Goal: Find specific page/section: Locate a particular part of the current website

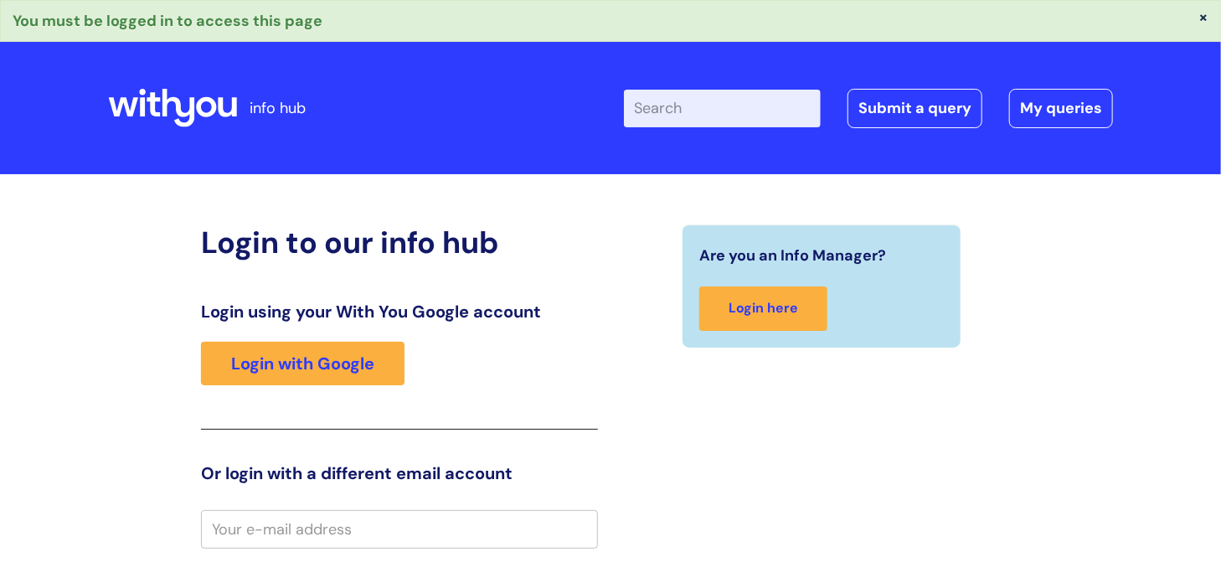
scroll to position [84, 0]
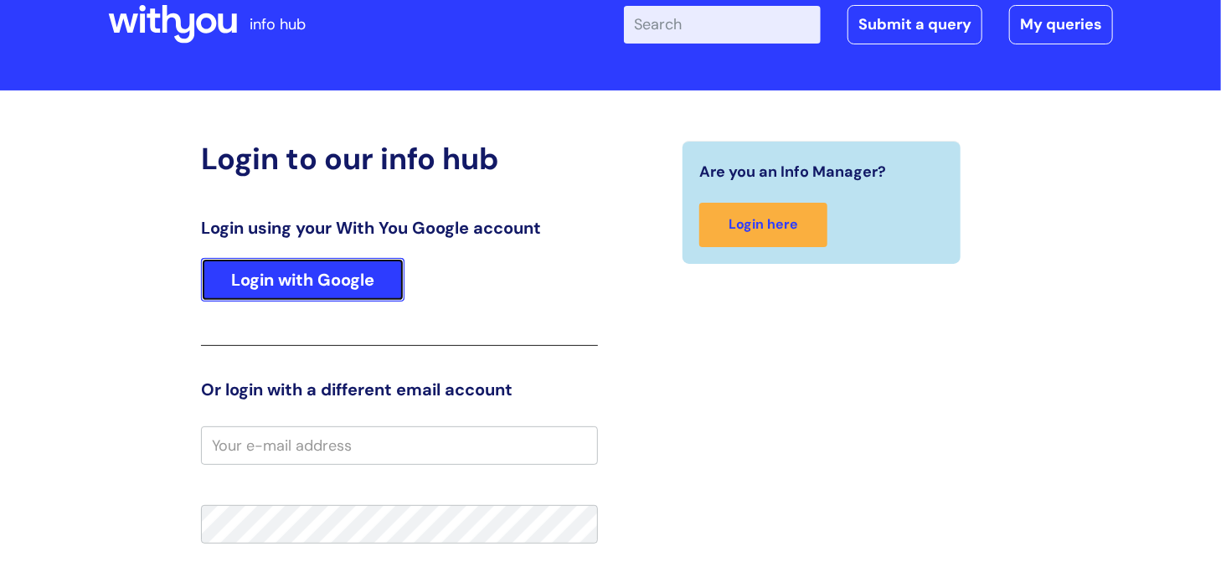
click at [341, 284] on link "Login with Google" at bounding box center [302, 280] width 203 height 44
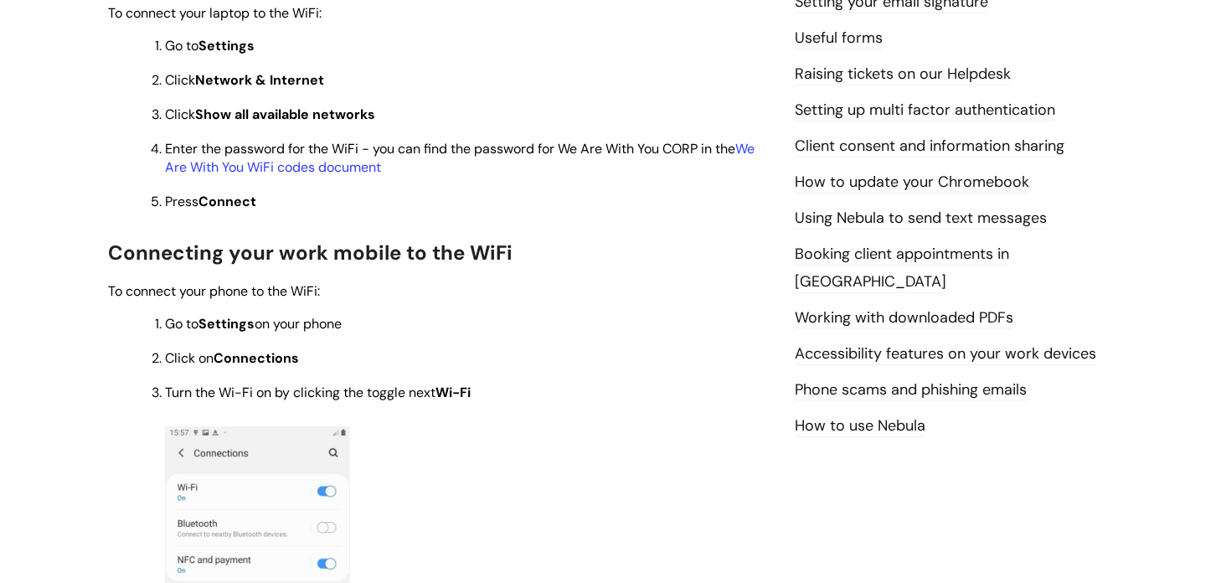
scroll to position [670, 0]
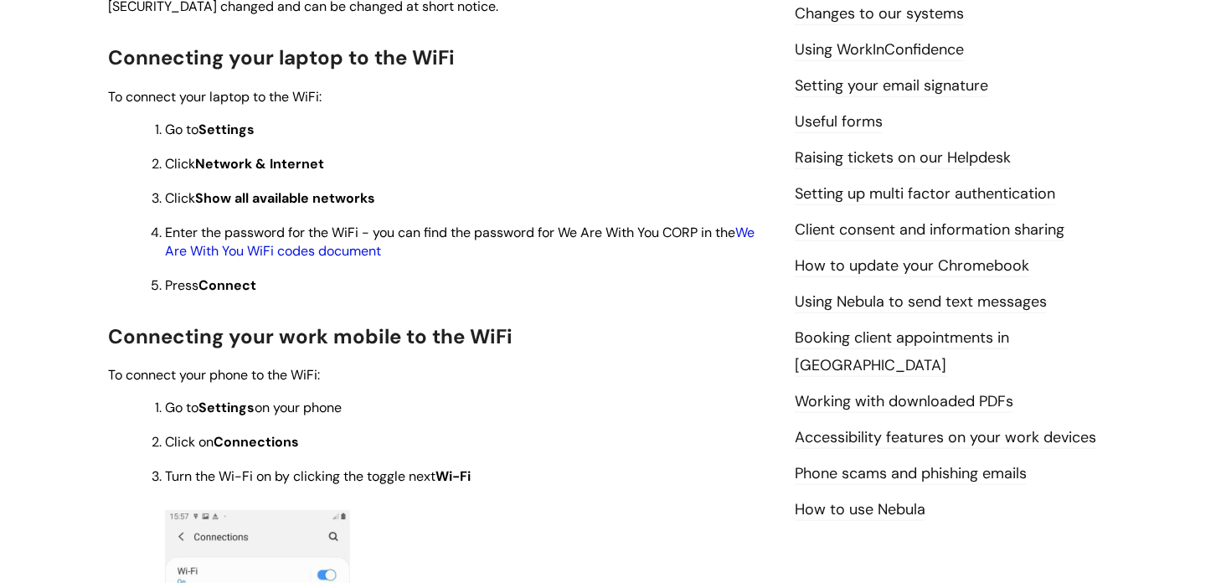
click at [345, 257] on link "We Are With You WiFi codes document" at bounding box center [459, 242] width 589 height 36
